Goal: Transaction & Acquisition: Purchase product/service

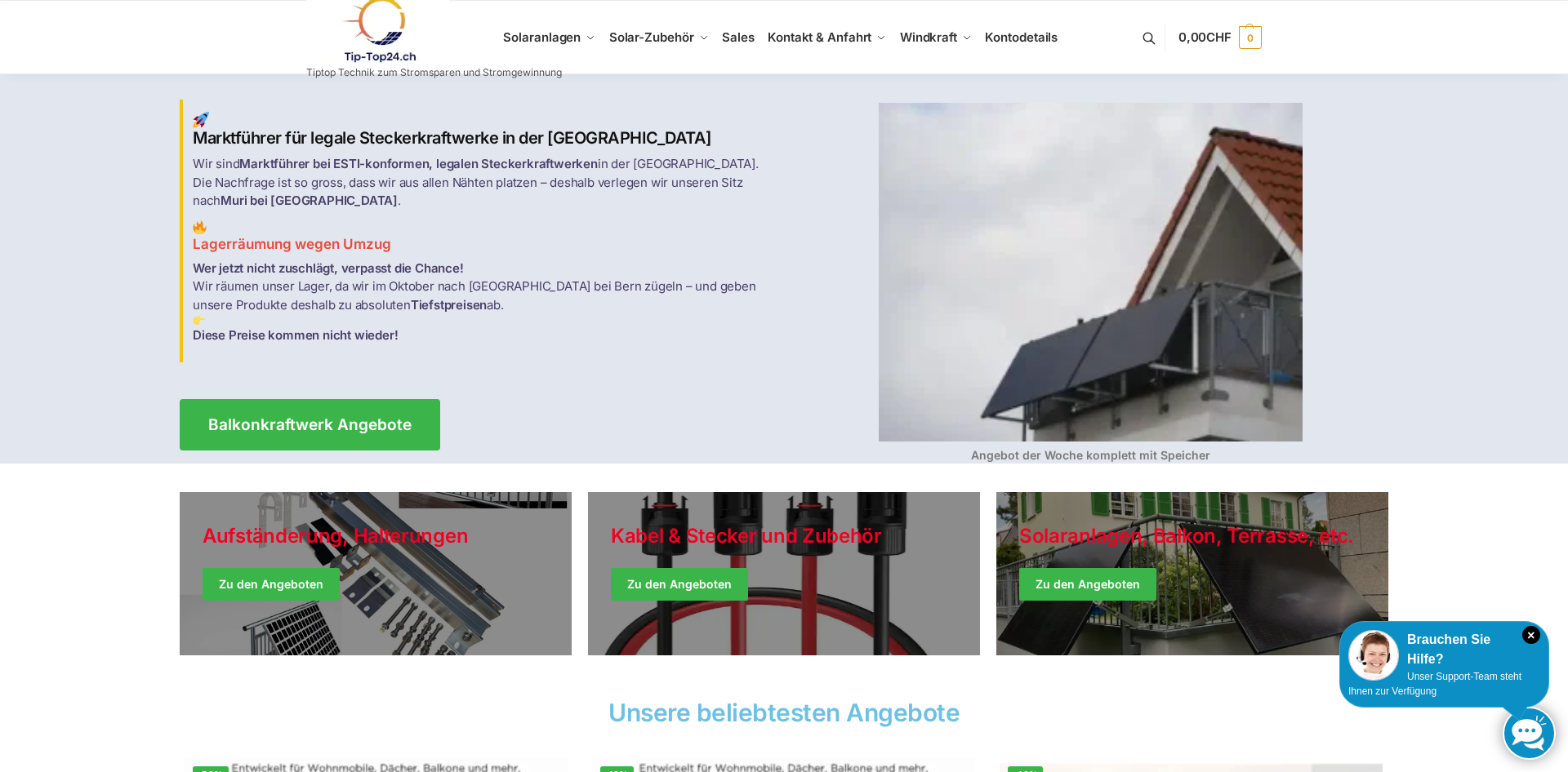
click at [537, 41] on link at bounding box center [434, 30] width 255 height 66
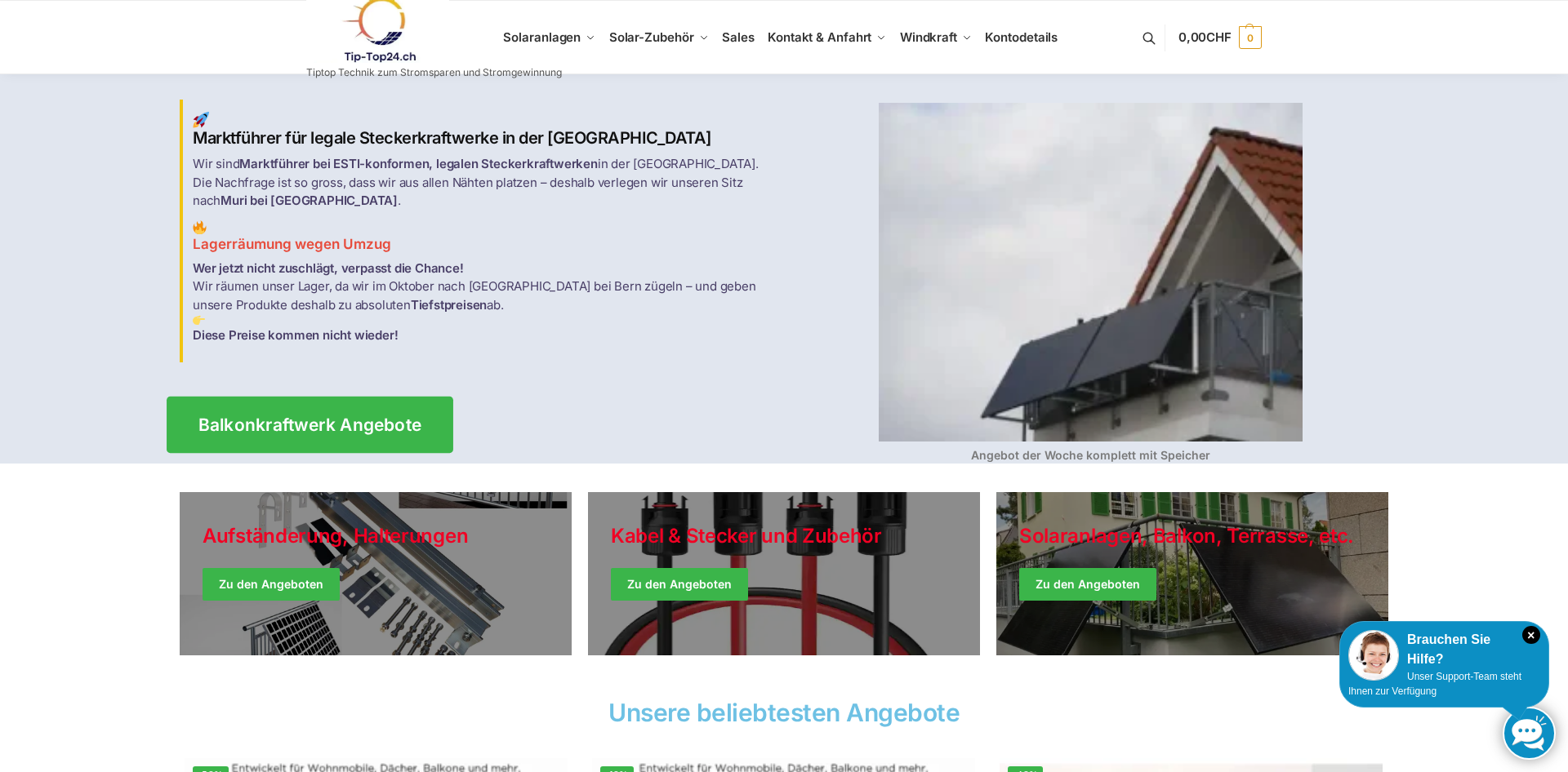
click at [338, 419] on span "Balkonkraftwerk Angebote" at bounding box center [309, 425] width 223 height 17
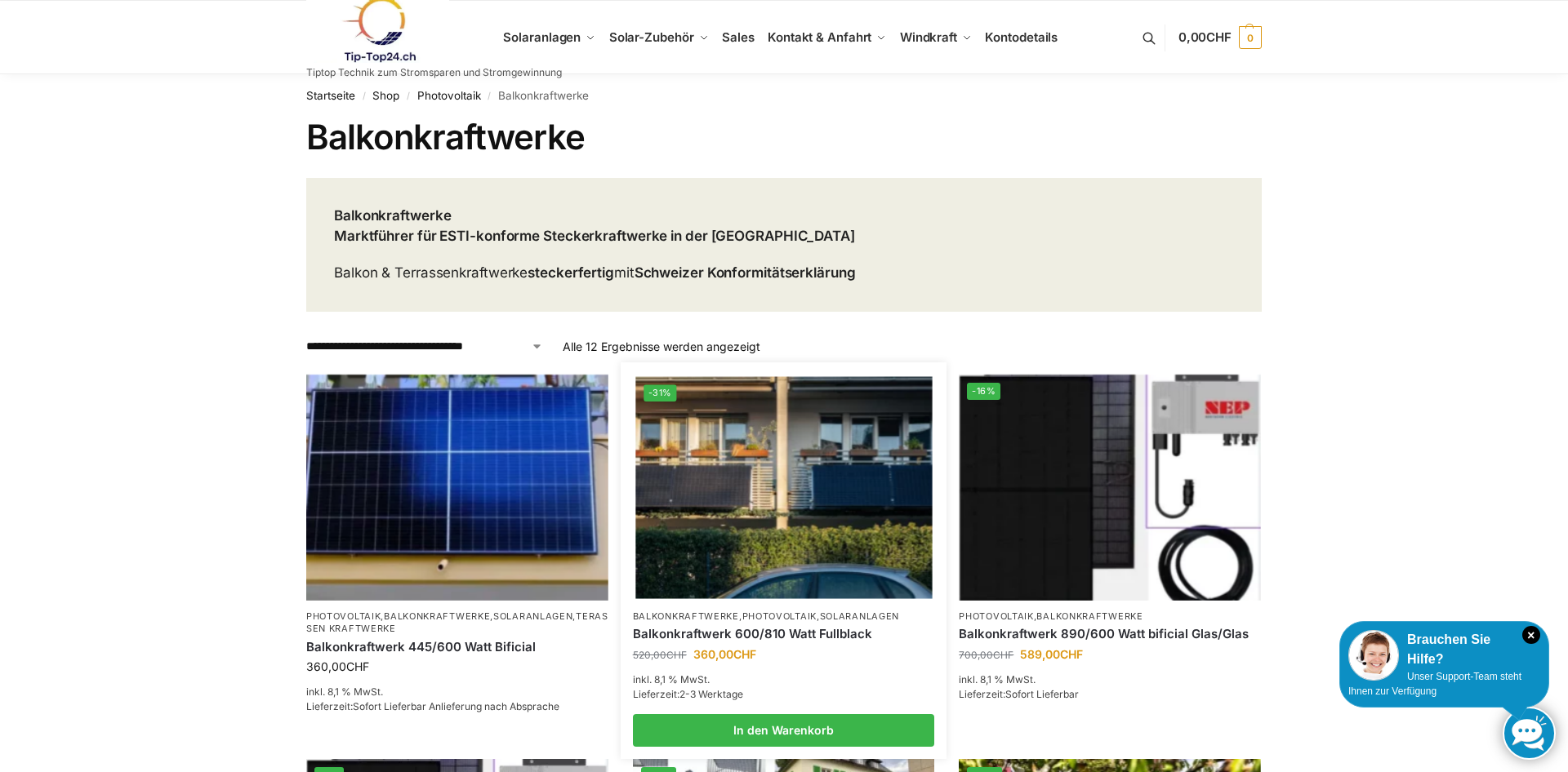
click at [748, 508] on img at bounding box center [784, 488] width 296 height 222
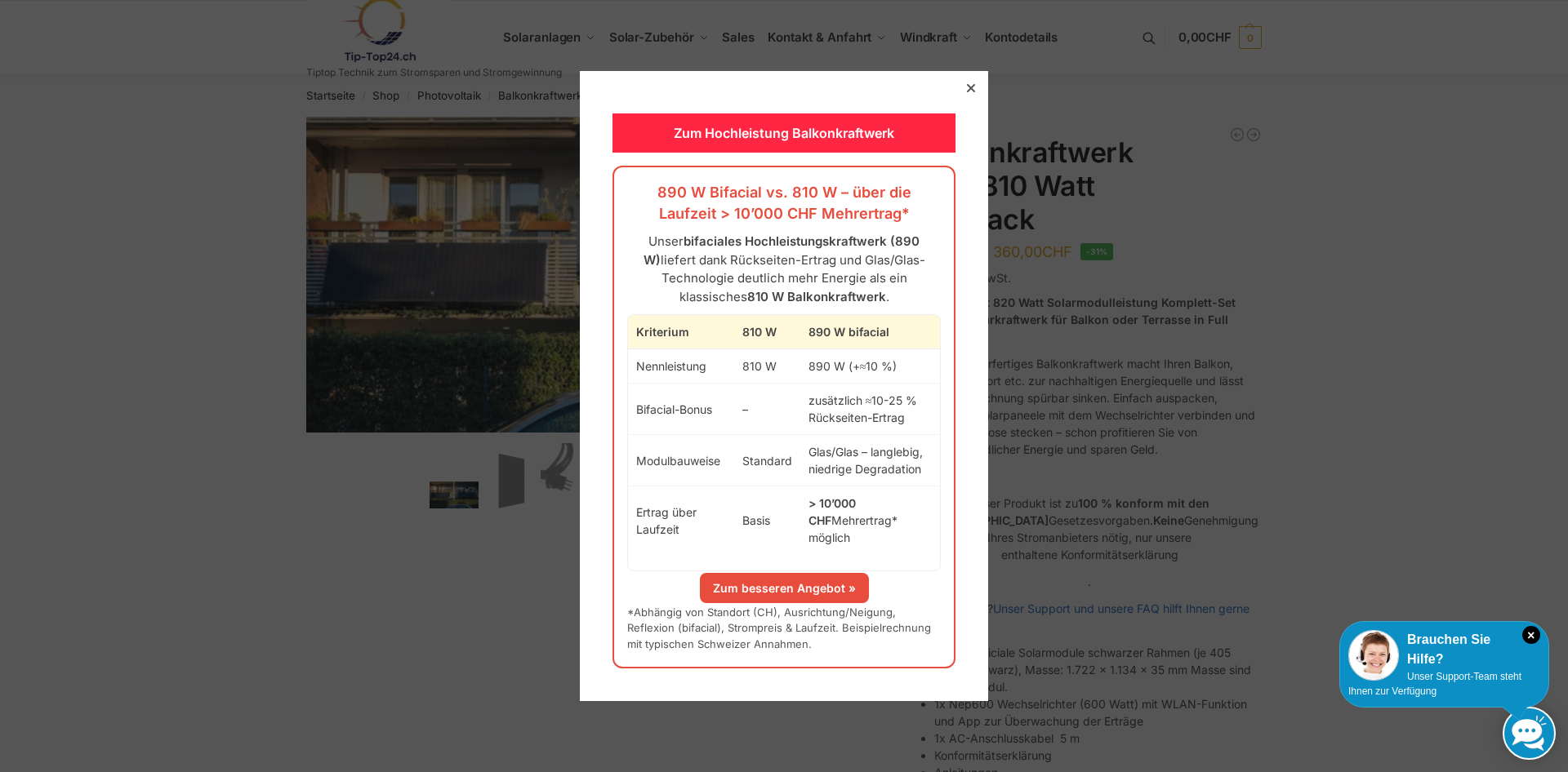
click at [967, 91] on div at bounding box center [971, 88] width 15 height 15
click at [741, 577] on link "Zum besseren Angebot »" at bounding box center [784, 588] width 169 height 30
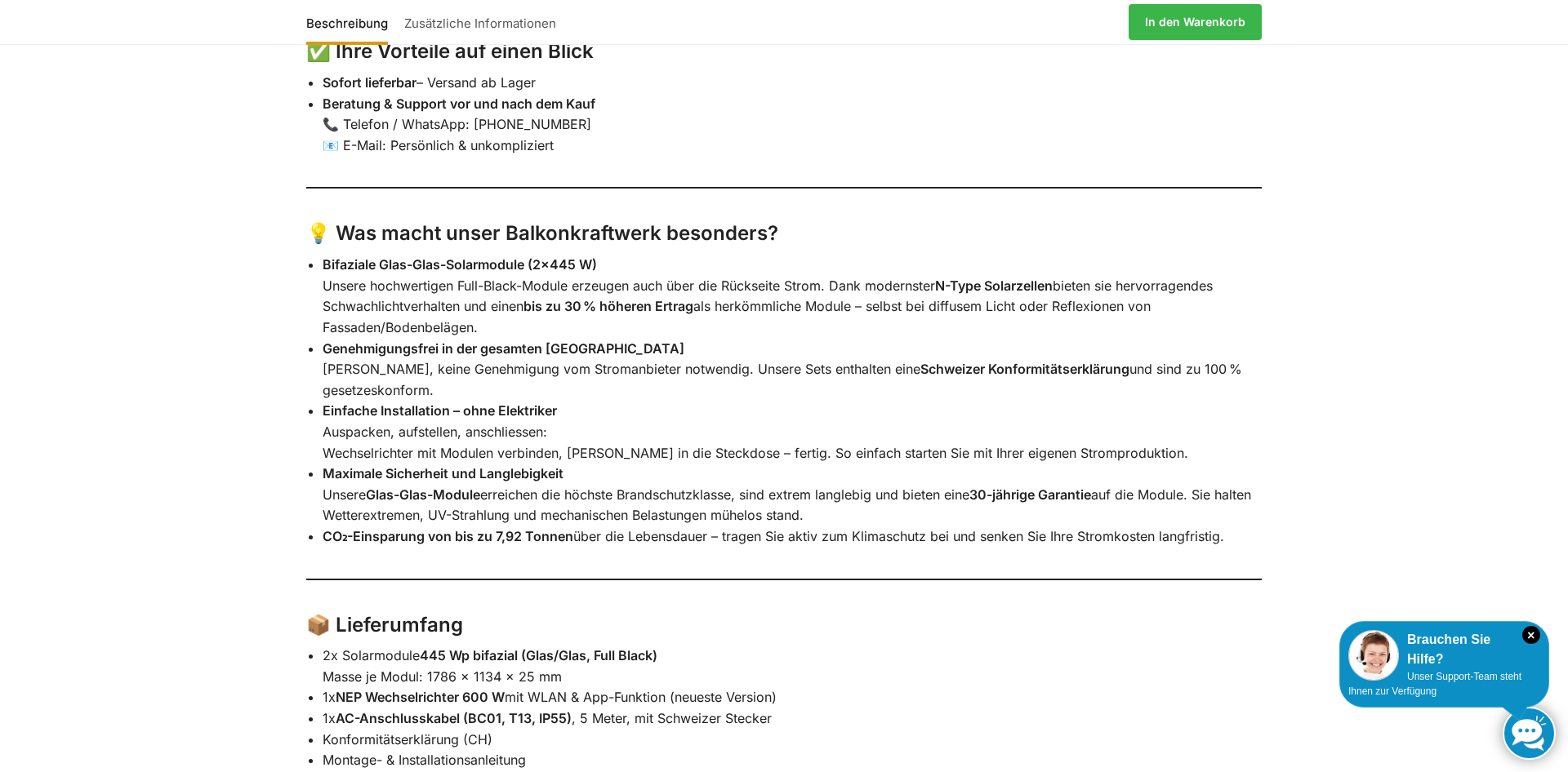
scroll to position [2415, 0]
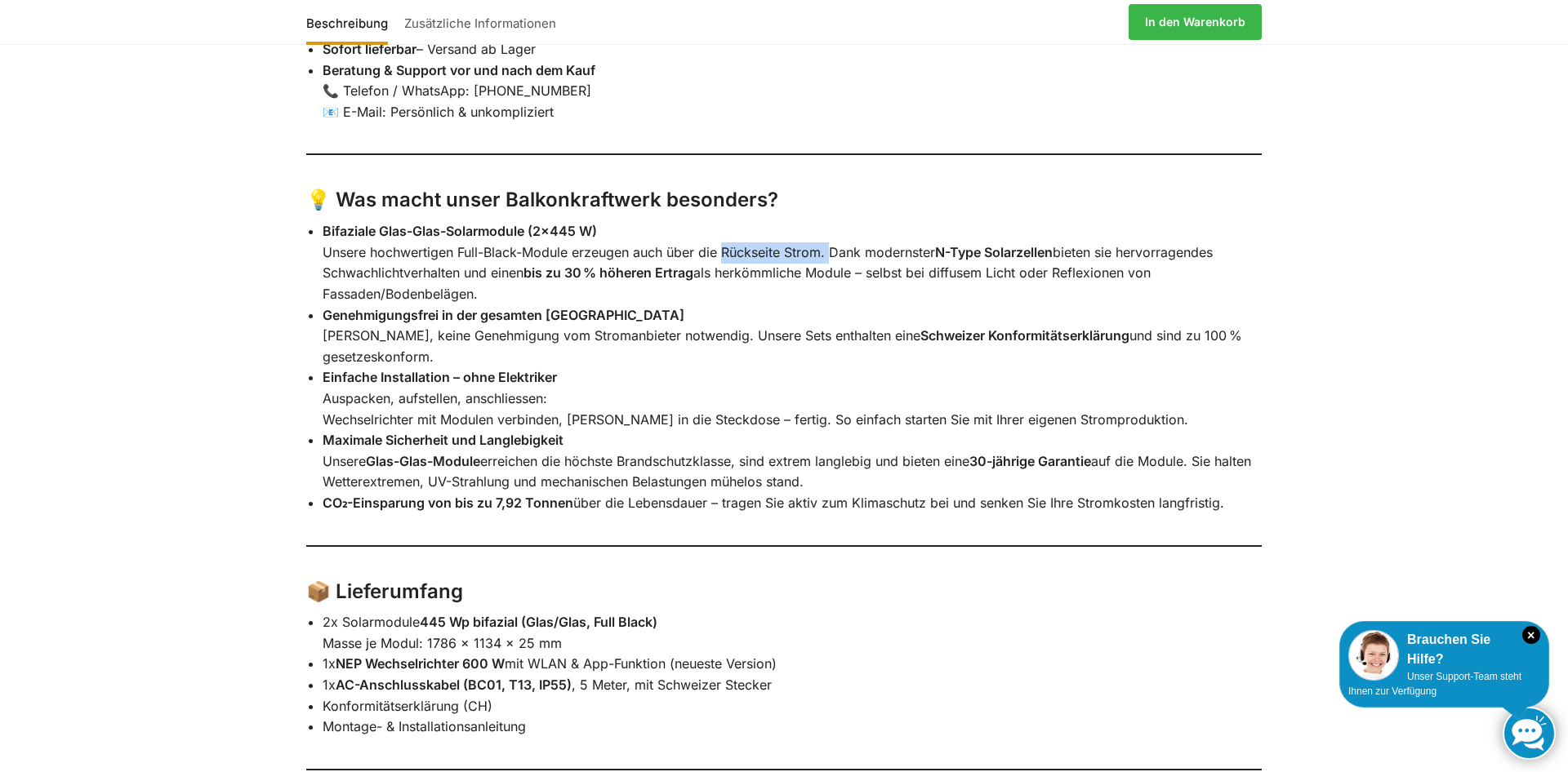
drag, startPoint x: 725, startPoint y: 273, endPoint x: 837, endPoint y: 273, distance: 112.0
click at [837, 273] on li "Bifaziale Glas-Glas-Solarmodule (2×445 W) Unsere hochwertigen Full-Black-Module…" at bounding box center [792, 263] width 940 height 83
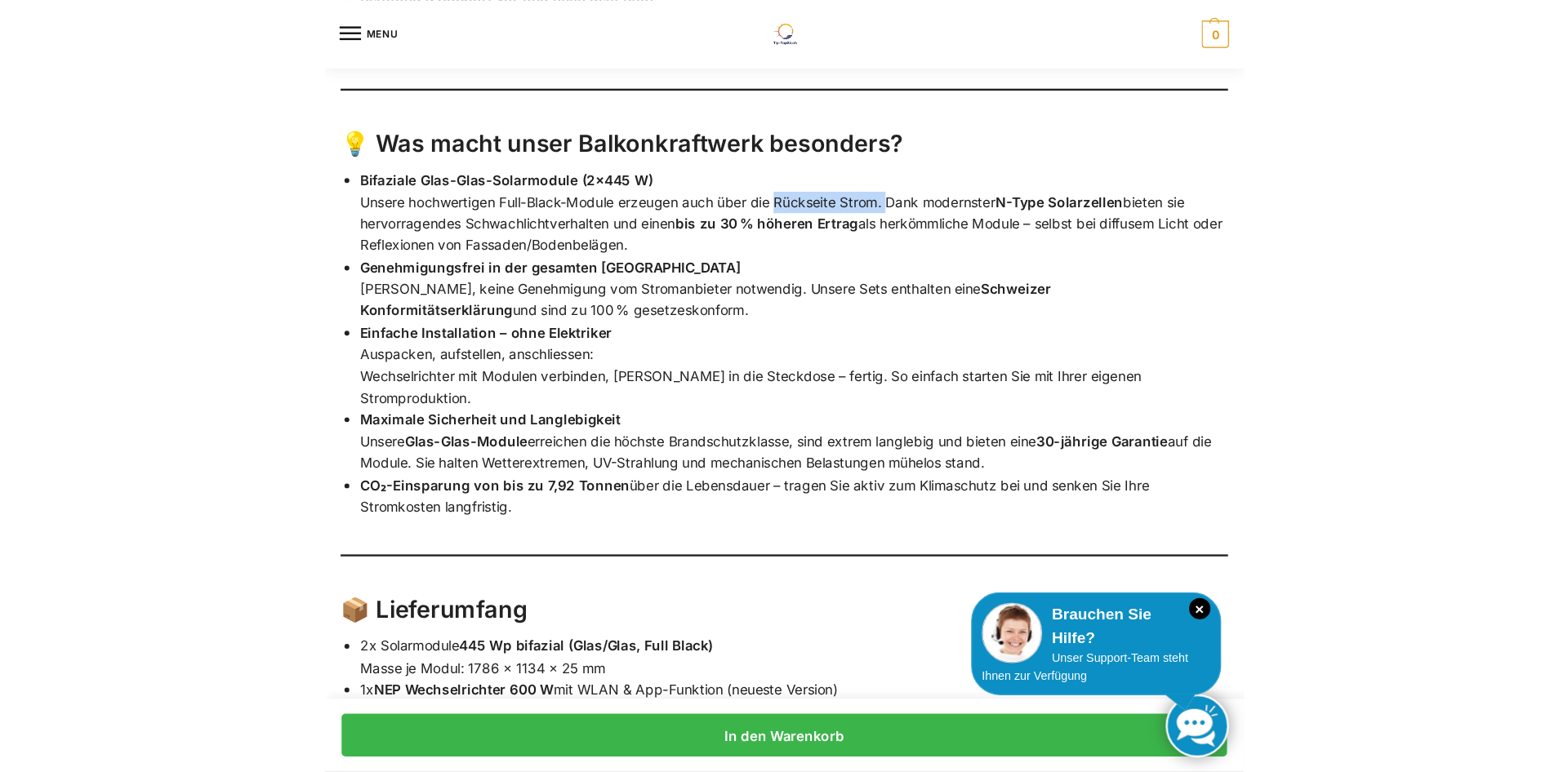
scroll to position [2814, 0]
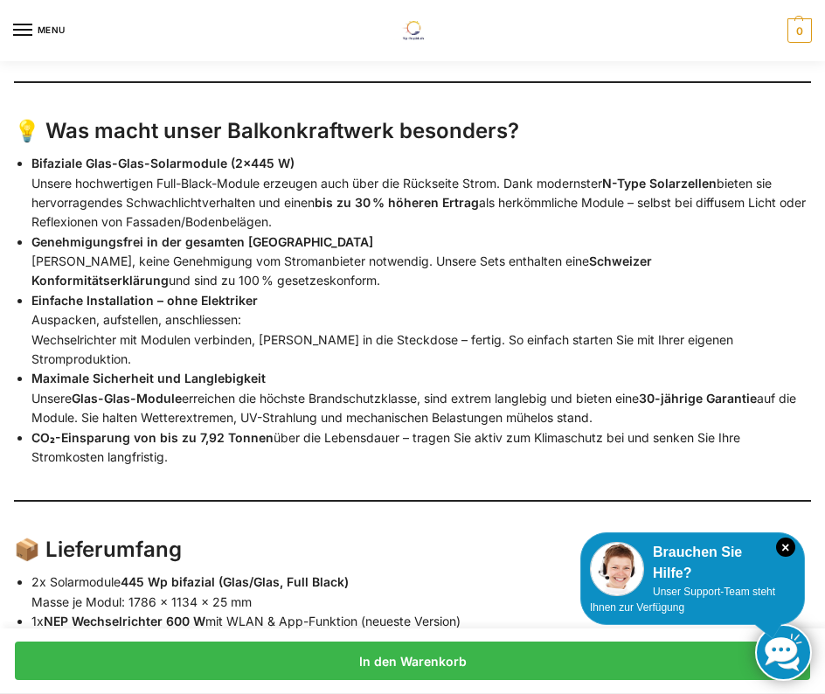
click at [175, 169] on strong "Bifaziale Glas-Glas-Solarmodule (2×445 W)" at bounding box center [162, 163] width 263 height 15
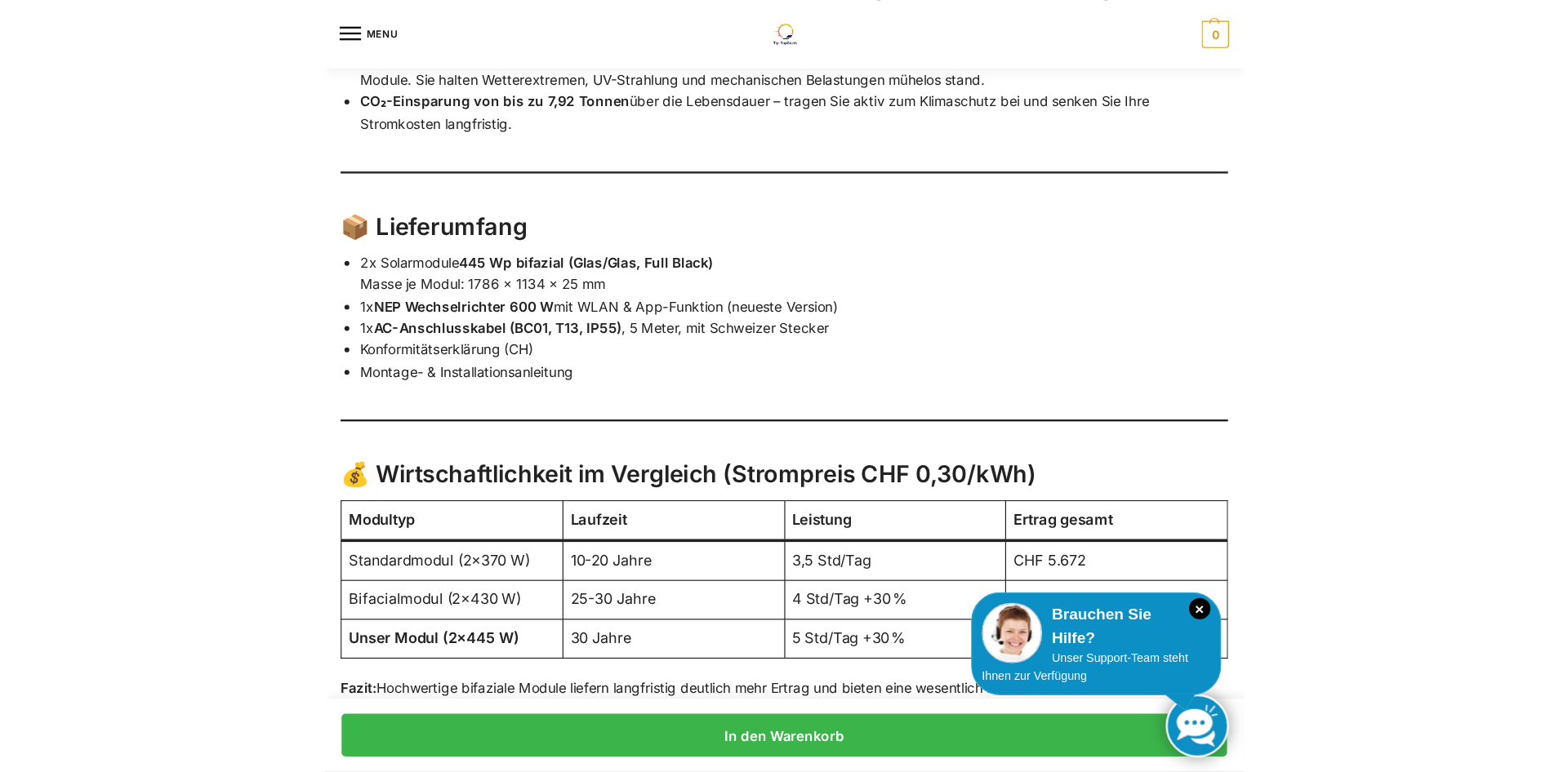
scroll to position [2965, 0]
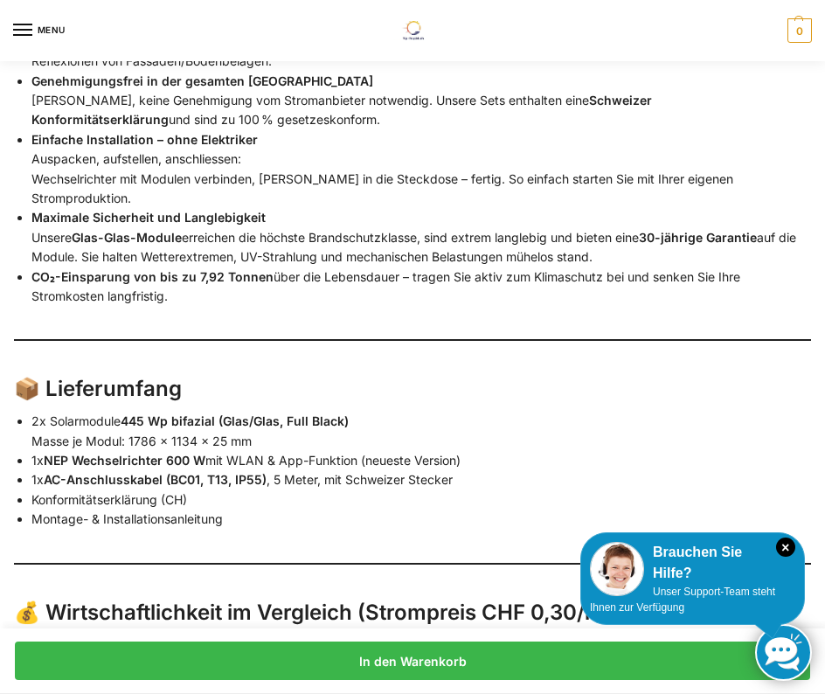
drag, startPoint x: 538, startPoint y: 271, endPoint x: 555, endPoint y: 291, distance: 26.1
click at [555, 291] on li "CO₂-Einsparung von bis zu 7,92 Tonnen über die Lebensdauer – tragen Sie aktiv z…" at bounding box center [420, 286] width 779 height 39
click at [515, 134] on ul "Bifaziale Glas-Glas-Solarmodule (2×445 W) Unsere hochwertigen Full-Black-Module…" at bounding box center [420, 149] width 779 height 313
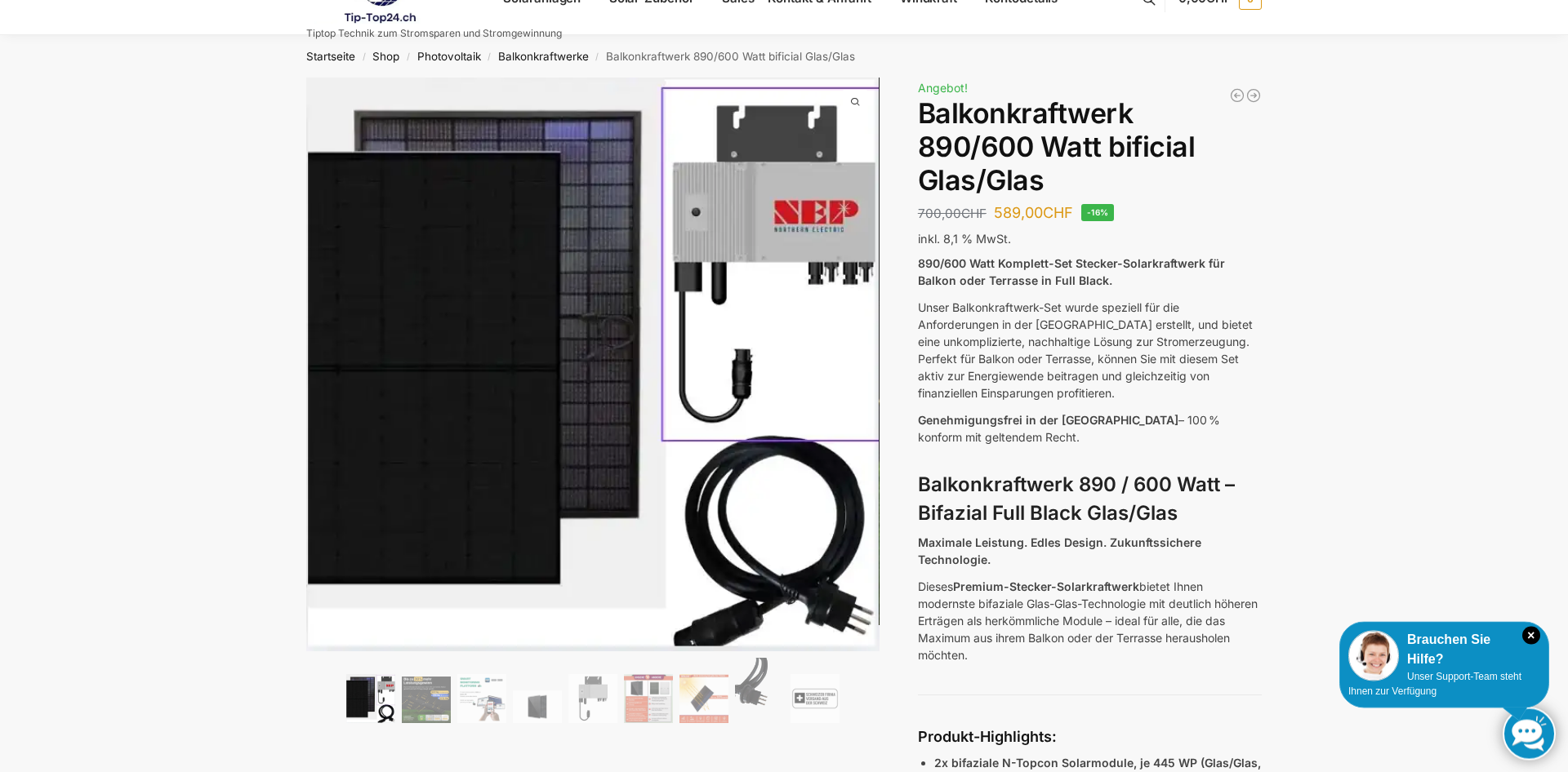
scroll to position [0, 0]
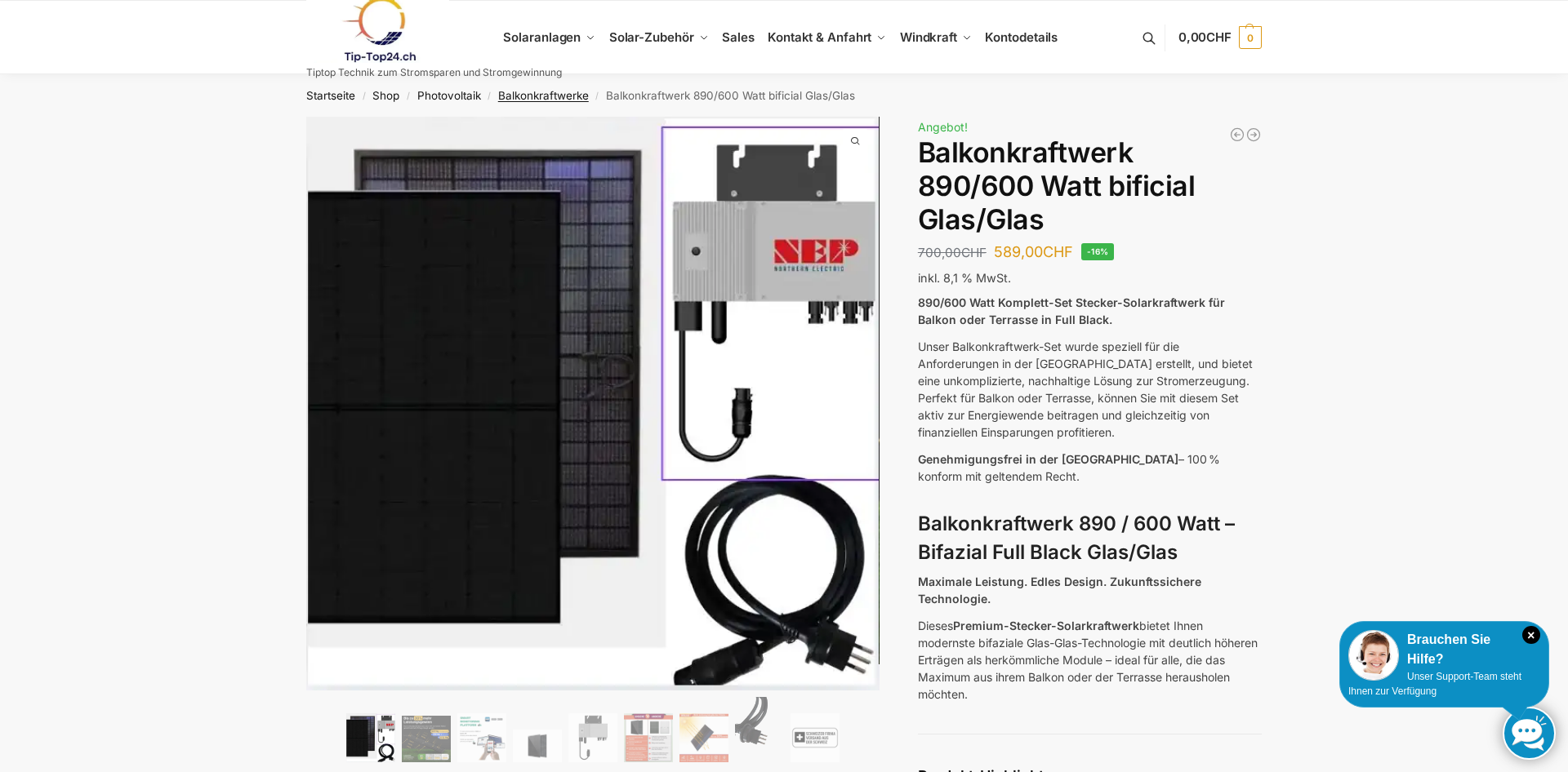
click at [551, 93] on link "Balkonkraftwerke" at bounding box center [543, 95] width 91 height 13
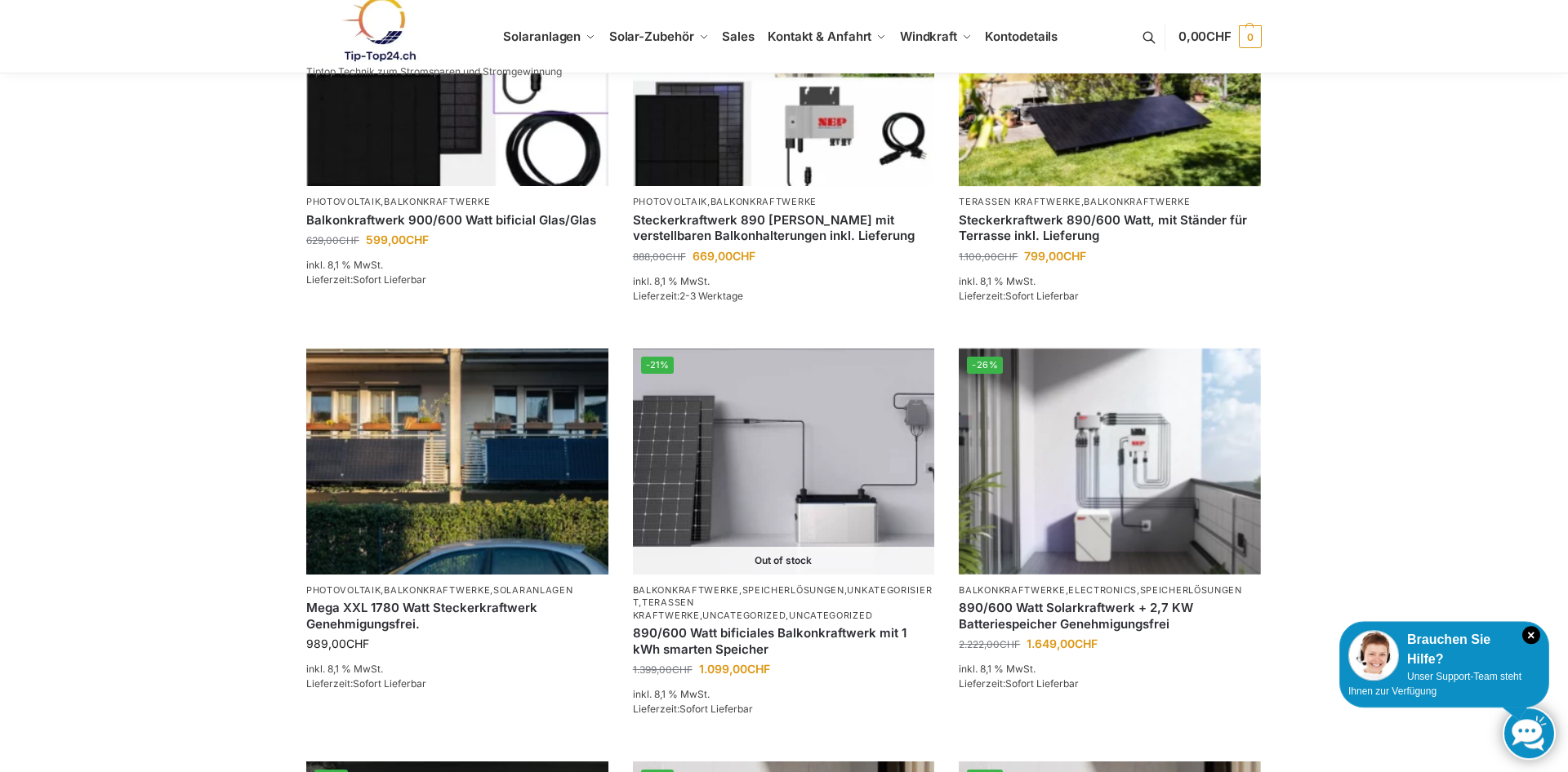
scroll to position [833, 0]
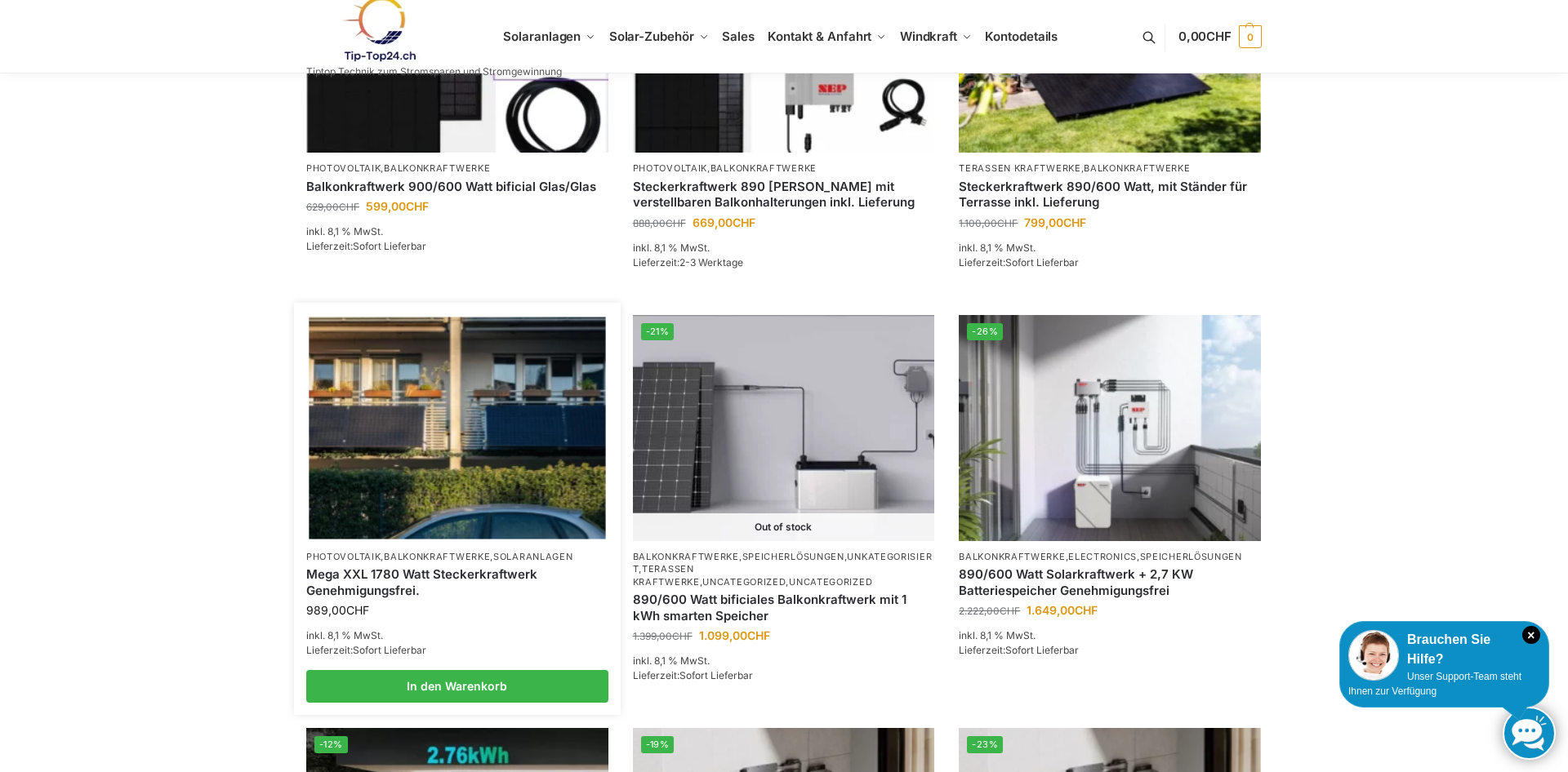
click at [381, 408] on img at bounding box center [456, 428] width 296 height 222
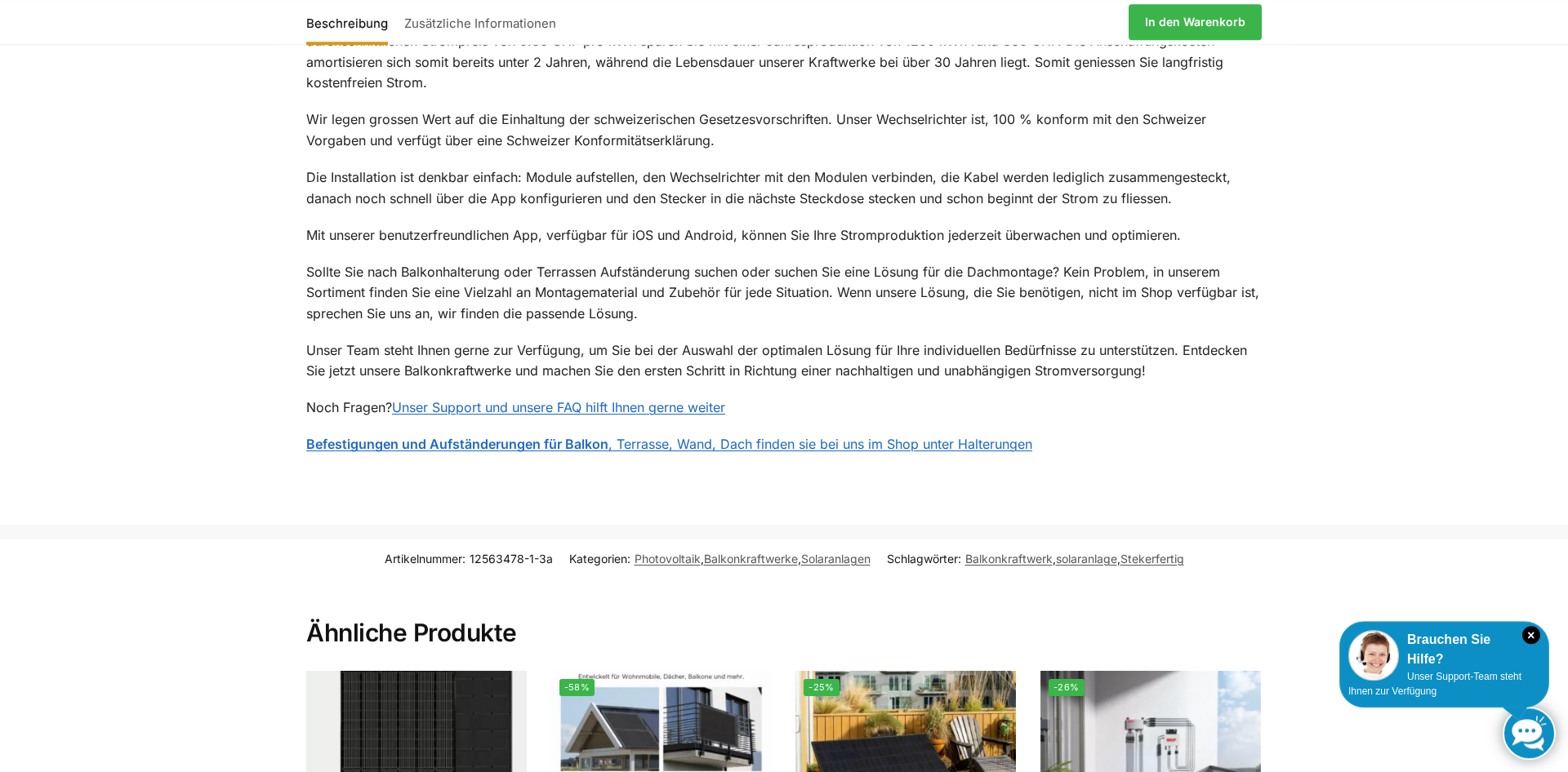
scroll to position [2082, 0]
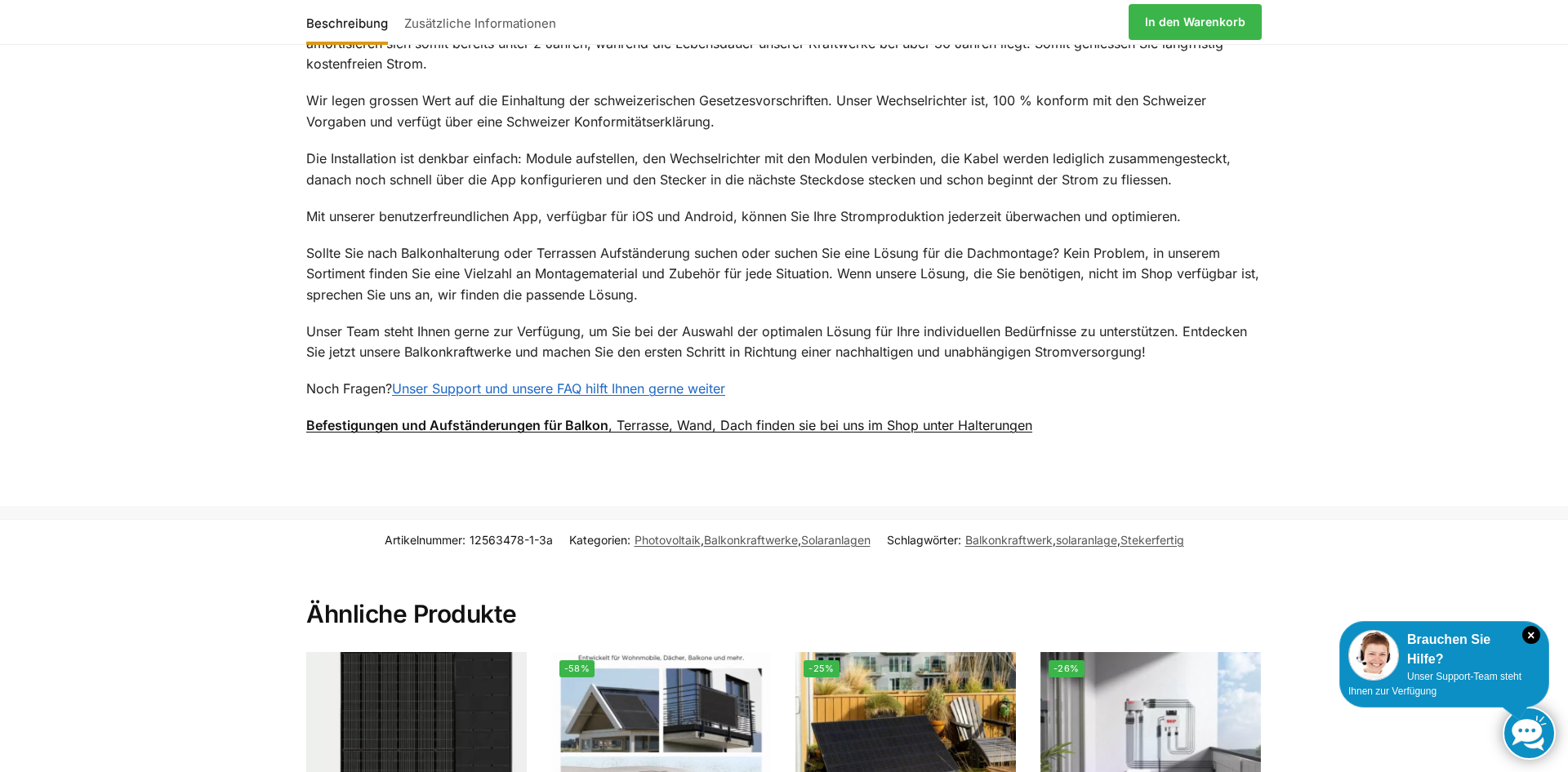
click at [406, 417] on strong "Befestigungen und Aufständerungen für Balkon" at bounding box center [457, 424] width 302 height 16
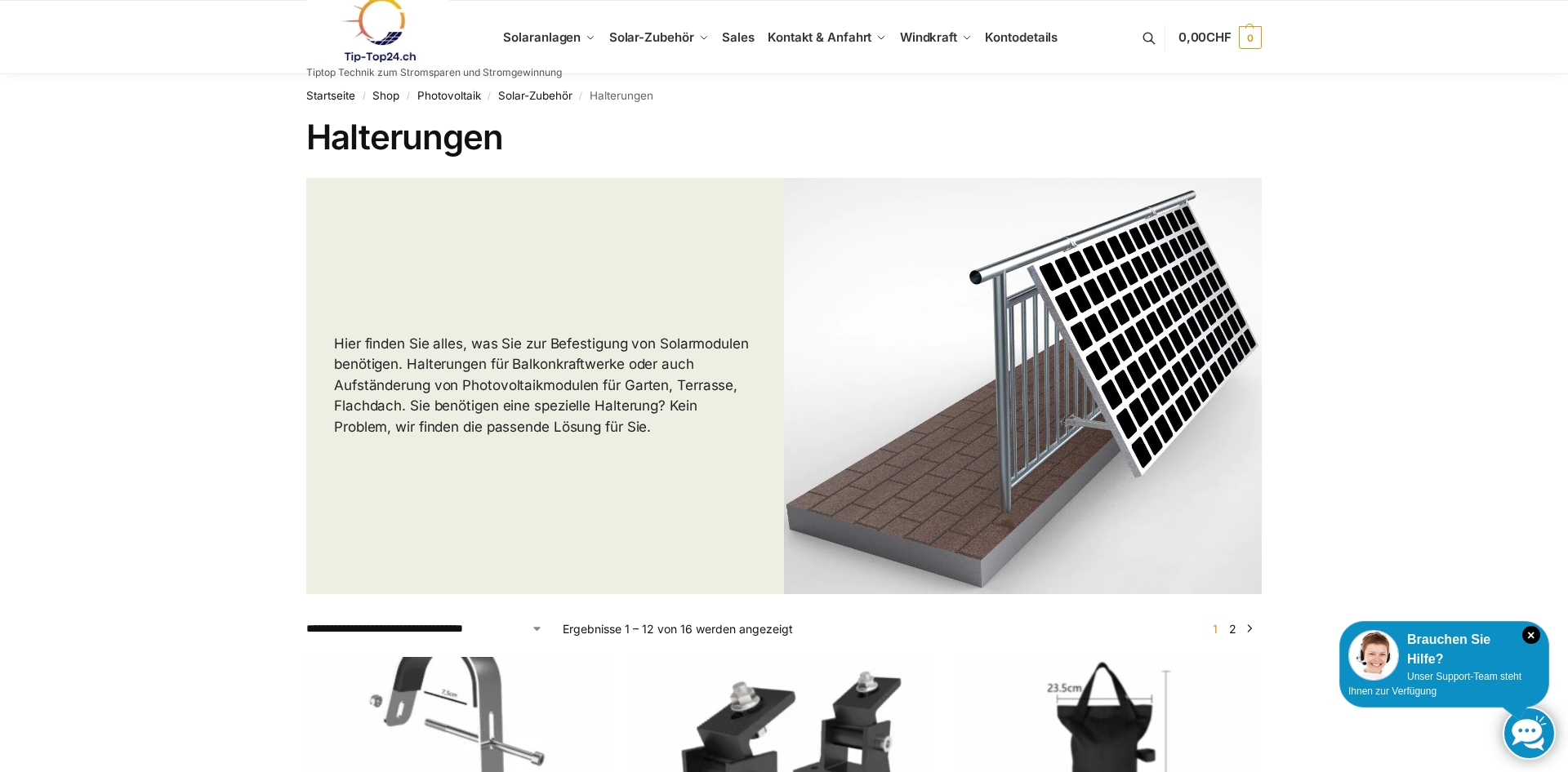
click at [536, 36] on link at bounding box center [434, 30] width 255 height 66
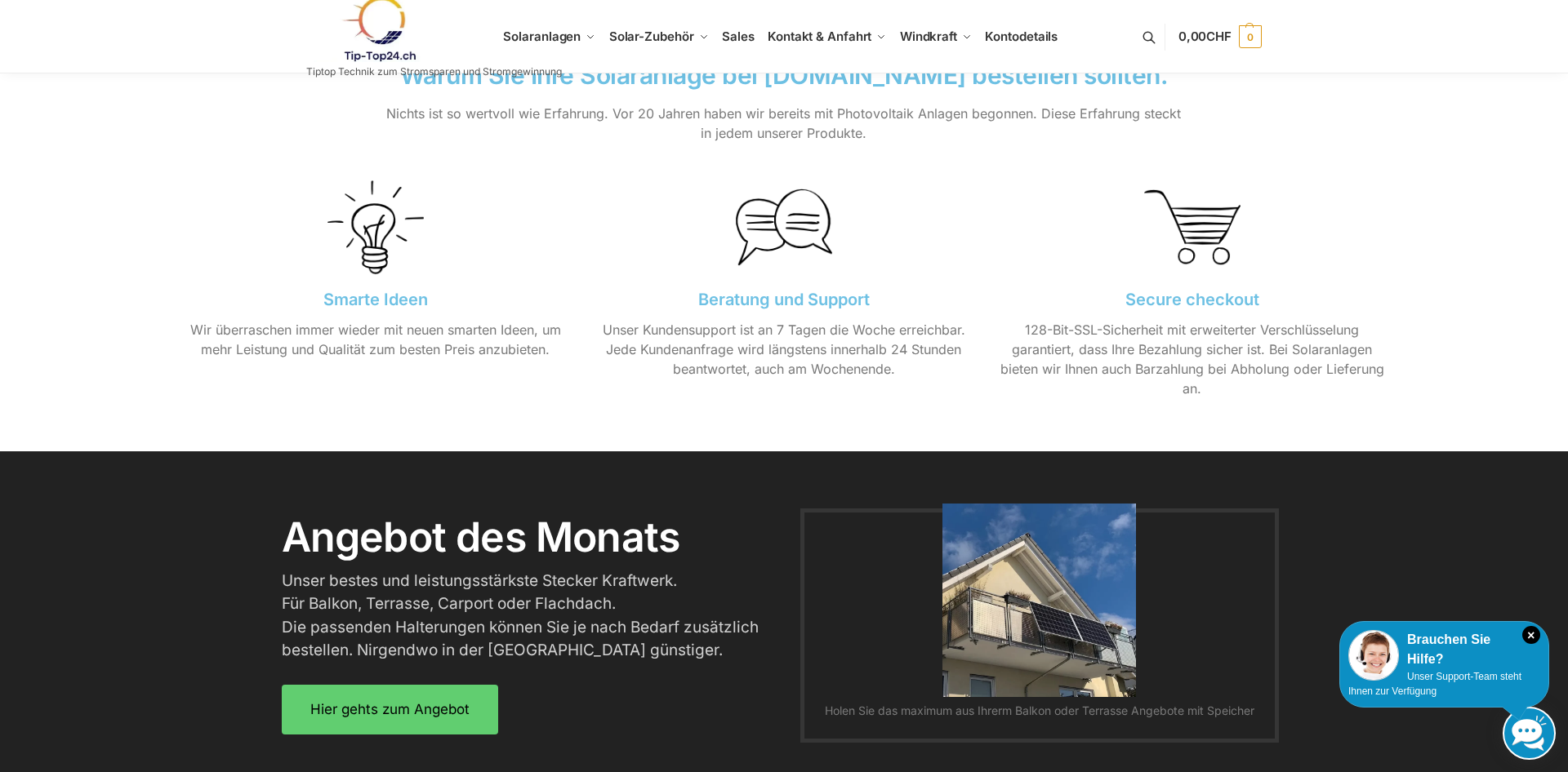
scroll to position [1250, 0]
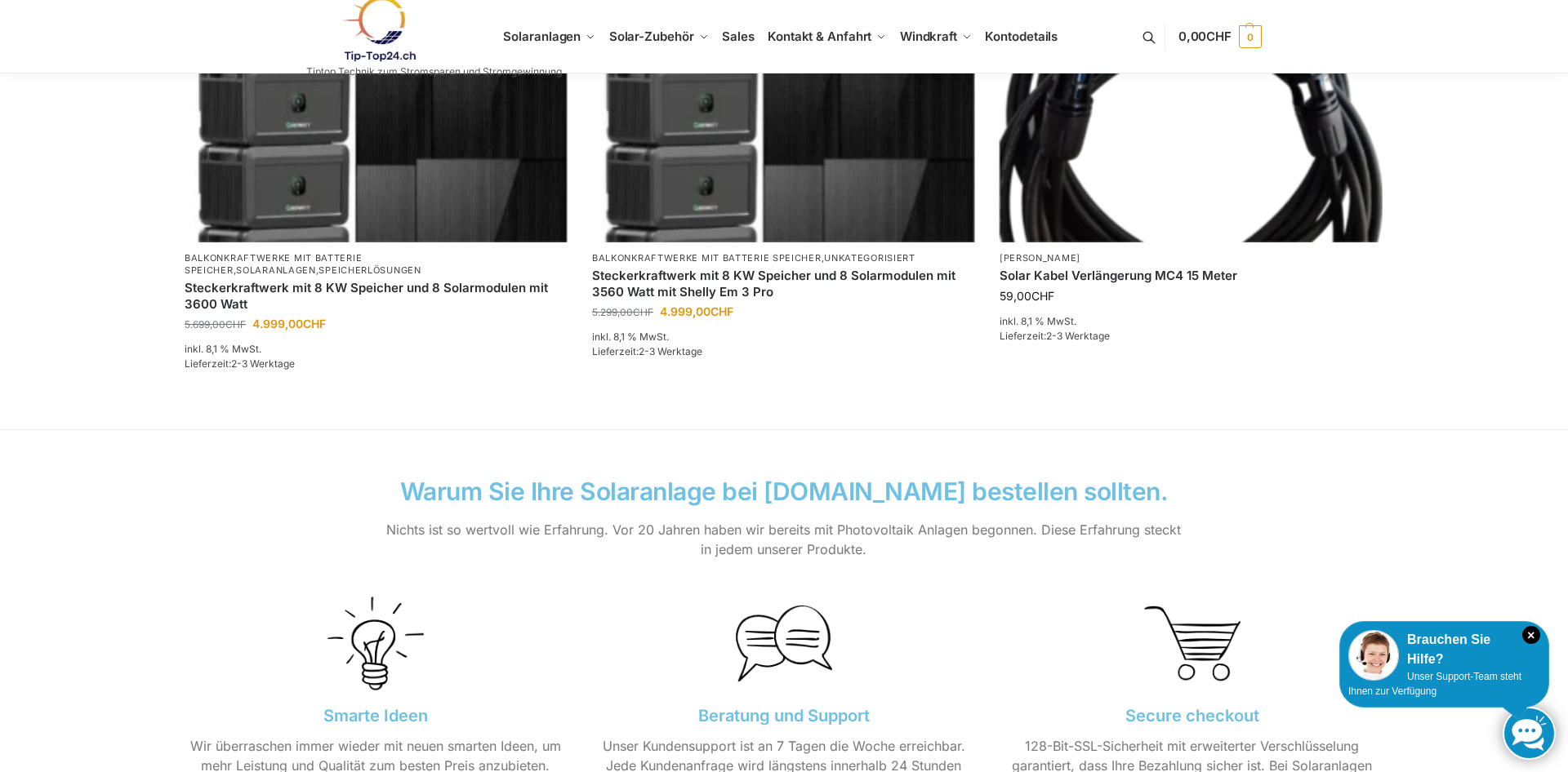
click at [526, 36] on link at bounding box center [434, 29] width 255 height 66
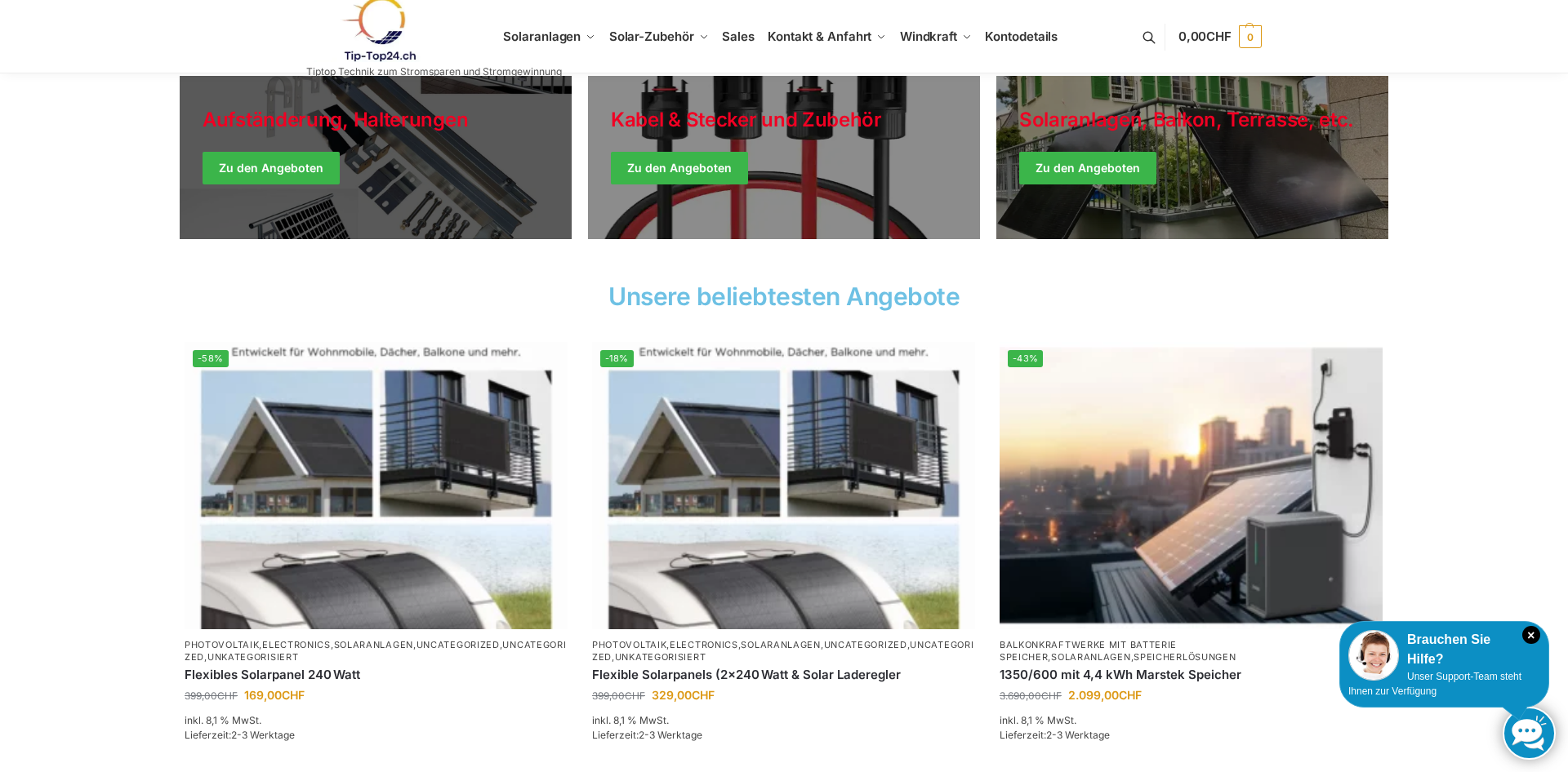
scroll to position [83, 0]
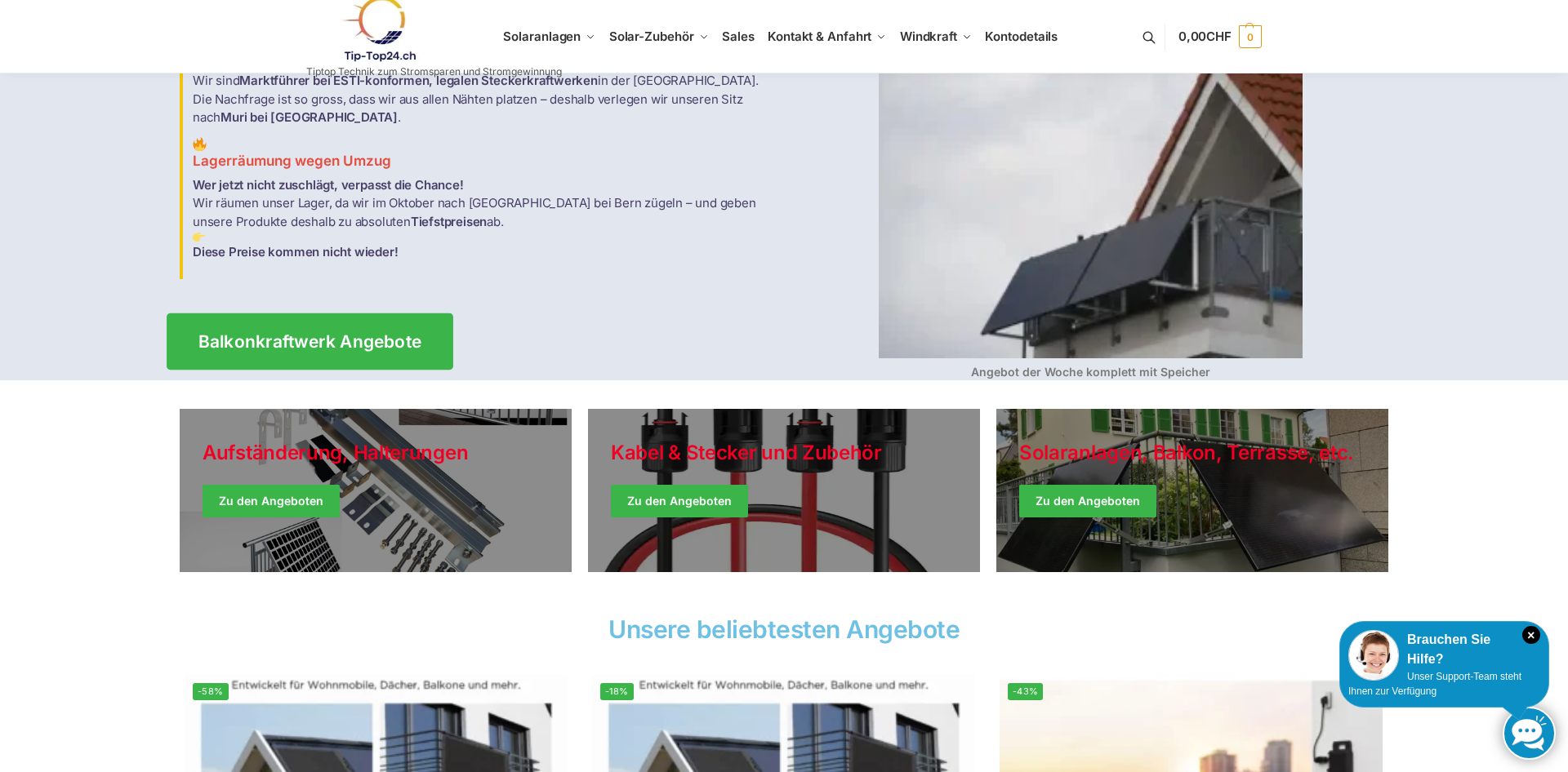
click at [366, 333] on span "Balkonkraftwerk Angebote" at bounding box center [309, 341] width 223 height 17
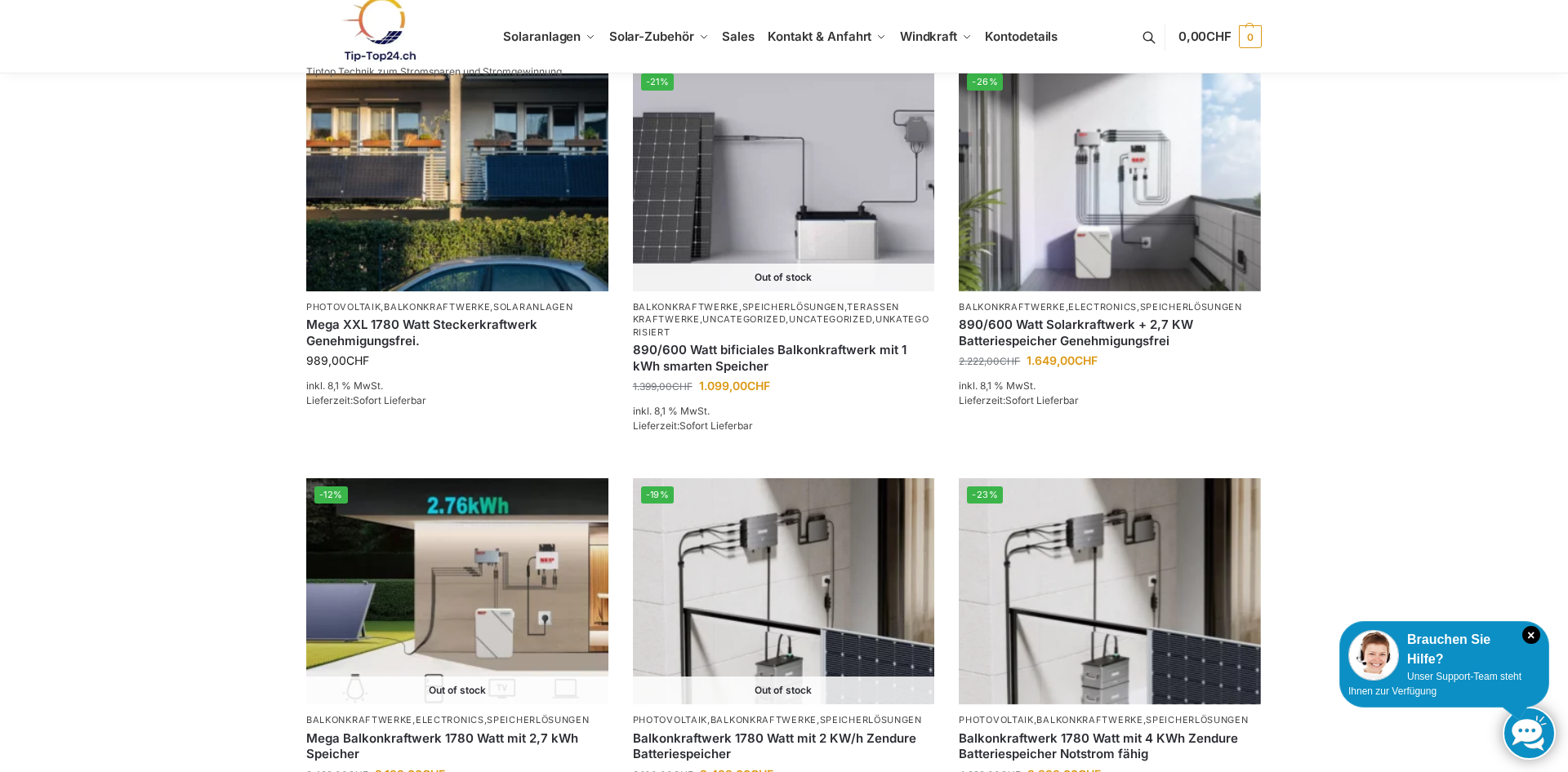
scroll to position [1657, 0]
